Goal: Information Seeking & Learning: Learn about a topic

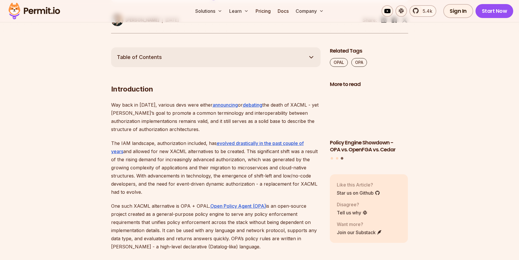
scroll to position [269, 0]
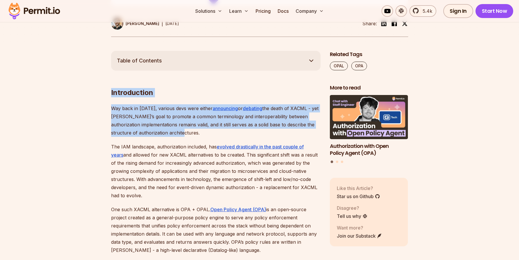
drag, startPoint x: 111, startPoint y: 92, endPoint x: 186, endPoint y: 135, distance: 86.9
click at [186, 135] on p "Way back in [DATE], various devs were either announcing or debating the death o…" at bounding box center [215, 120] width 209 height 32
drag, startPoint x: 193, startPoint y: 135, endPoint x: 103, endPoint y: 93, distance: 98.9
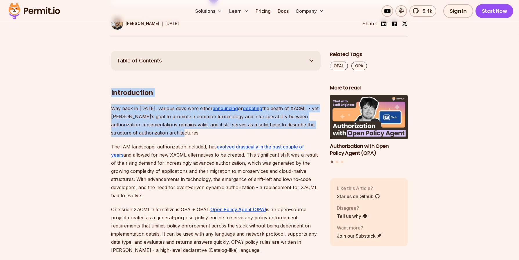
click at [161, 93] on h2 "Introduction" at bounding box center [215, 81] width 209 height 32
drag, startPoint x: 188, startPoint y: 133, endPoint x: 109, endPoint y: 94, distance: 87.9
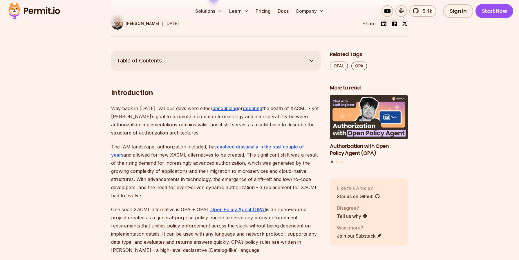
click at [170, 93] on h2 "Introduction" at bounding box center [215, 81] width 209 height 32
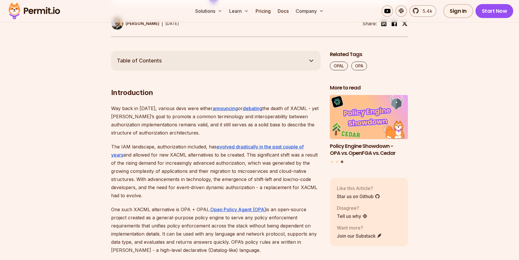
drag, startPoint x: 147, startPoint y: 194, endPoint x: 104, endPoint y: 144, distance: 66.2
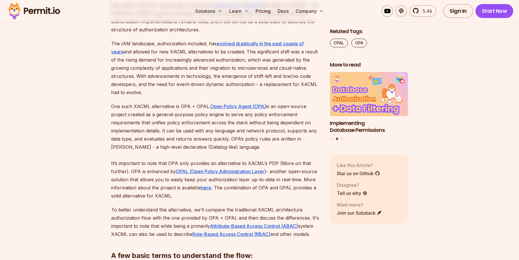
scroll to position [380, 0]
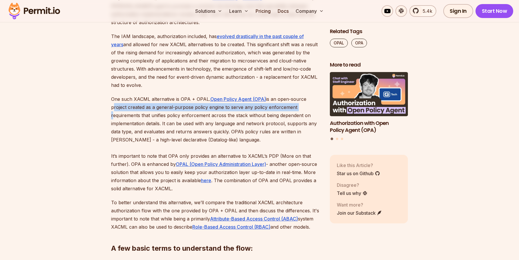
drag, startPoint x: 110, startPoint y: 106, endPoint x: 106, endPoint y: 116, distance: 10.6
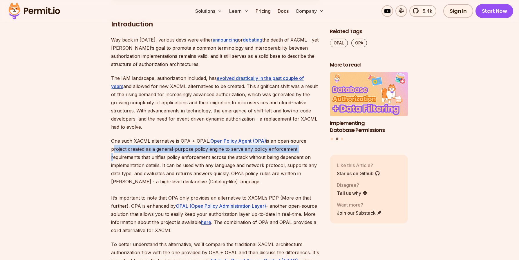
scroll to position [222, 0]
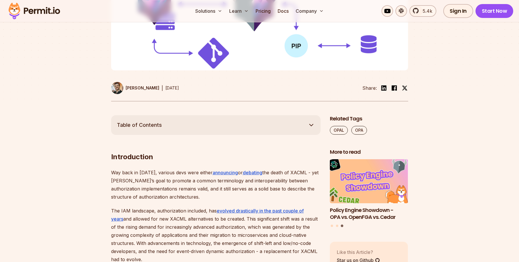
scroll to position [6, 0]
